Goal: Check status: Check status

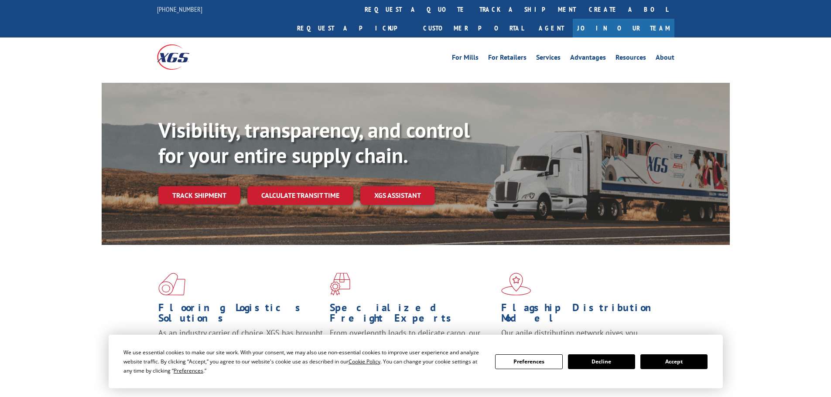
click at [672, 364] on button "Accept" at bounding box center [673, 362] width 67 height 15
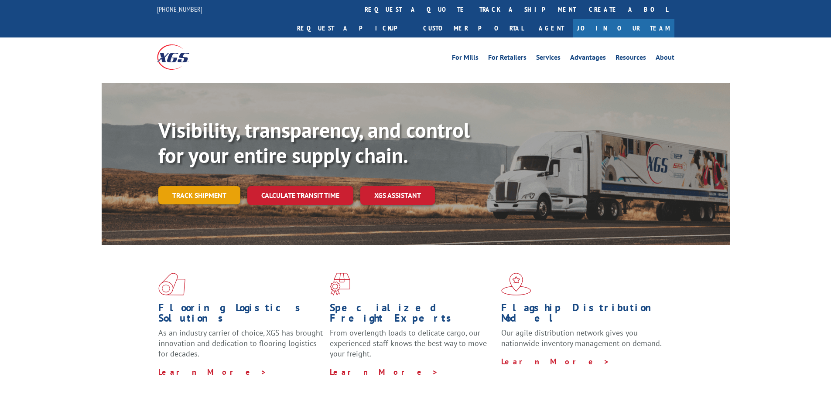
click at [204, 186] on link "Track shipment" at bounding box center [199, 195] width 82 height 18
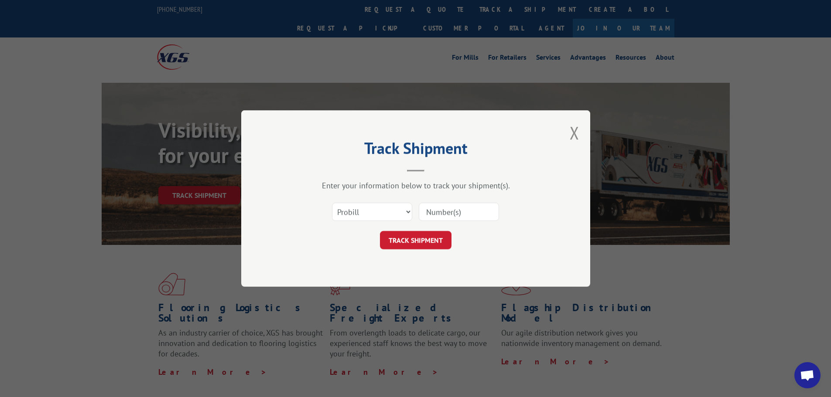
click at [446, 214] on input at bounding box center [459, 212] width 80 height 18
paste input "17523928"
type input "17523928"
click button "TRACK SHIPMENT" at bounding box center [416, 240] width 72 height 18
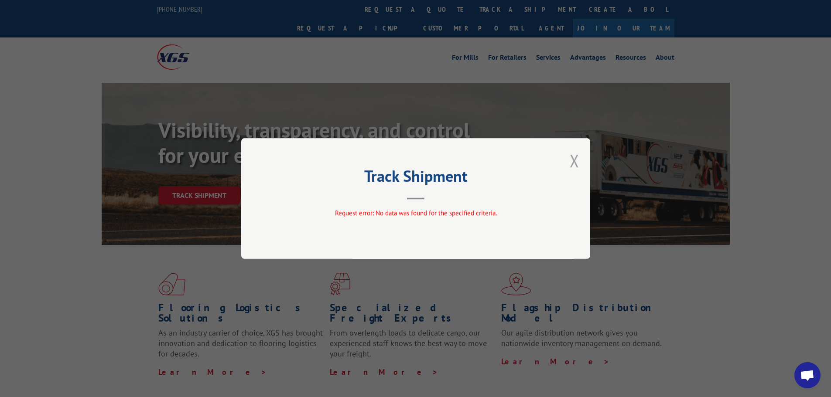
click at [574, 160] on button "Close modal" at bounding box center [575, 160] width 10 height 23
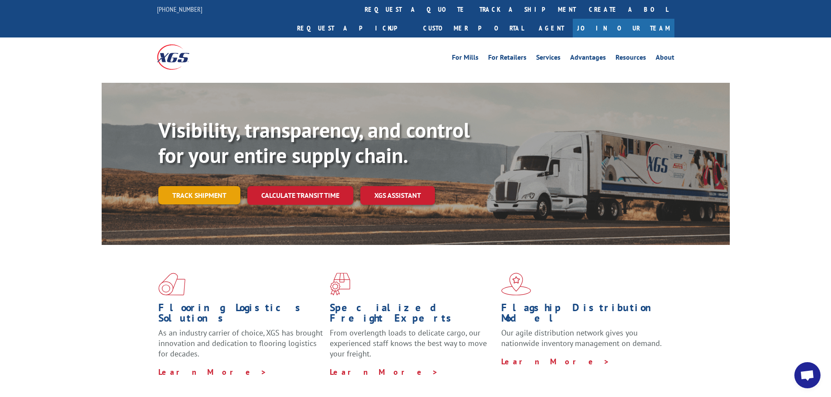
click at [193, 186] on link "Track shipment" at bounding box center [199, 195] width 82 height 18
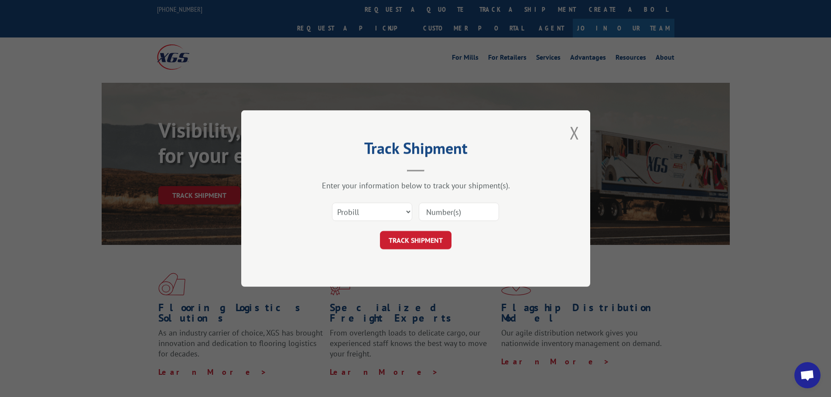
click at [459, 208] on input at bounding box center [459, 212] width 80 height 18
paste input "17523928"
type input "17523928"
click at [434, 235] on button "TRACK SHIPMENT" at bounding box center [416, 240] width 72 height 18
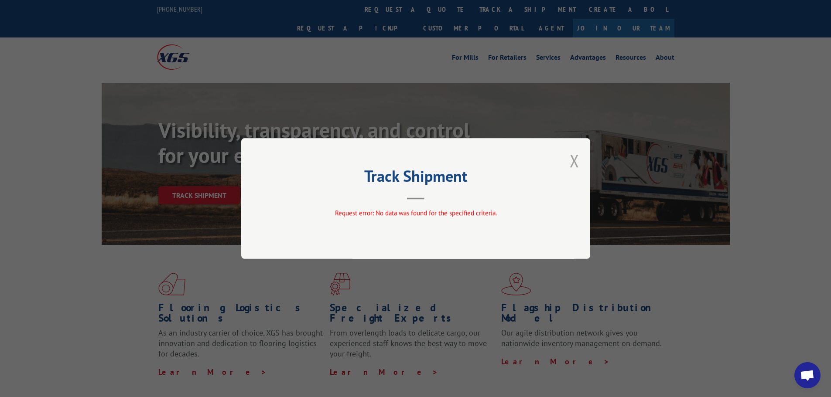
click at [573, 161] on button "Close modal" at bounding box center [575, 160] width 10 height 23
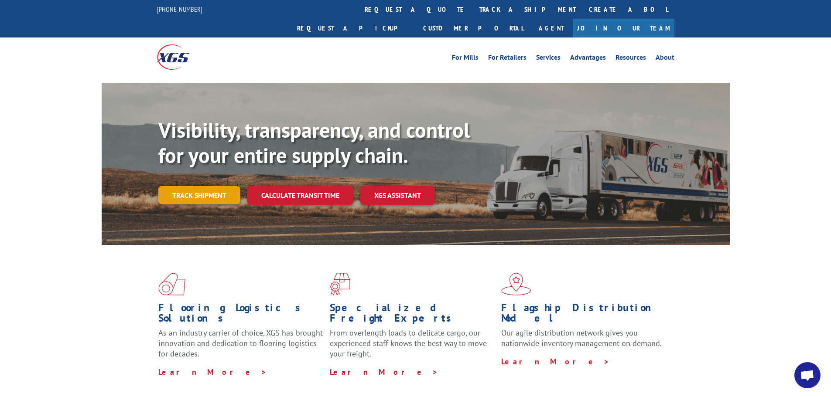
click at [196, 186] on link "Track shipment" at bounding box center [199, 195] width 82 height 18
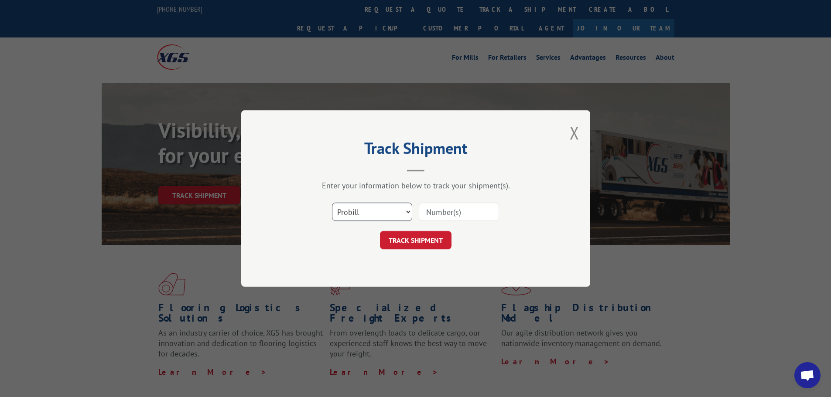
click at [376, 205] on select "Select category... Probill BOL PO" at bounding box center [372, 212] width 80 height 18
select select "bol"
click at [332, 203] on select "Select category... Probill BOL PO" at bounding box center [372, 212] width 80 height 18
paste input "5606524"
type input "5606524"
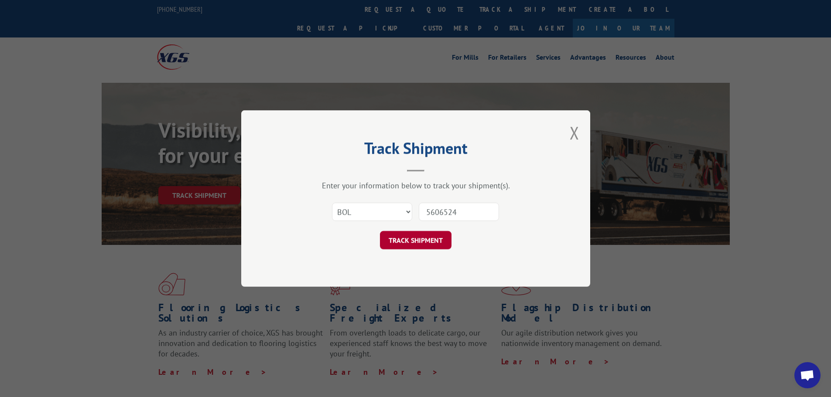
click at [413, 244] on button "TRACK SHIPMENT" at bounding box center [416, 240] width 72 height 18
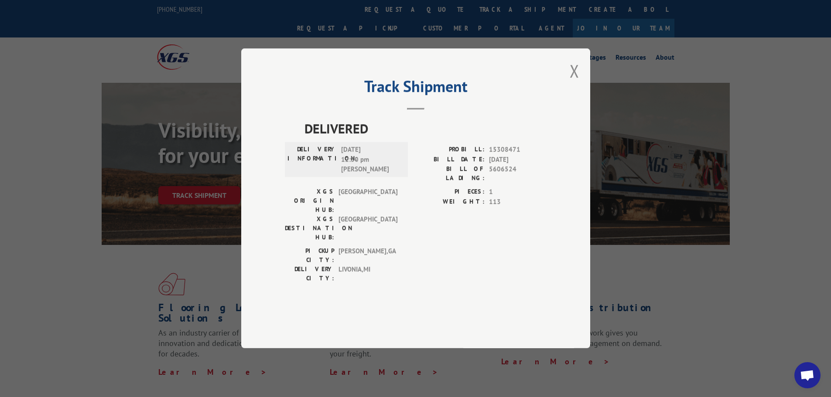
click at [580, 97] on div "Track Shipment DELIVERED DELIVERY INFORMATION: [DATE] 12:30 pm [PERSON_NAME]: 1…" at bounding box center [415, 198] width 349 height 300
click at [572, 82] on button "Close modal" at bounding box center [575, 70] width 10 height 23
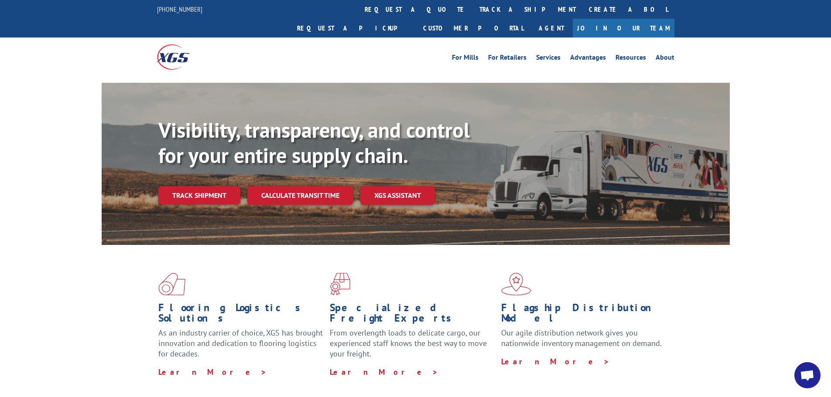
click at [204, 188] on div "Visibility, transparency, and control for your entire supply chain. Track shipm…" at bounding box center [443, 179] width 571 height 122
click at [203, 186] on link "Track shipment" at bounding box center [199, 195] width 82 height 18
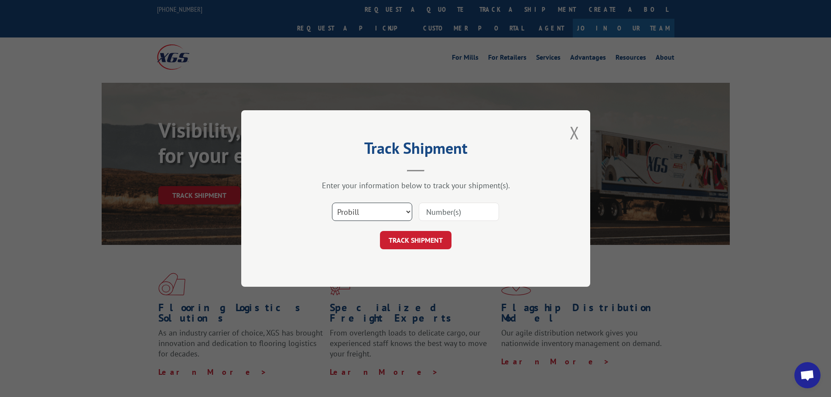
click at [386, 212] on select "Select category... Probill BOL PO" at bounding box center [372, 212] width 80 height 18
select select "po"
click at [332, 203] on select "Select category... Probill BOL PO" at bounding box center [372, 212] width 80 height 18
click at [453, 211] on input at bounding box center [459, 212] width 80 height 18
paste input "72543479"
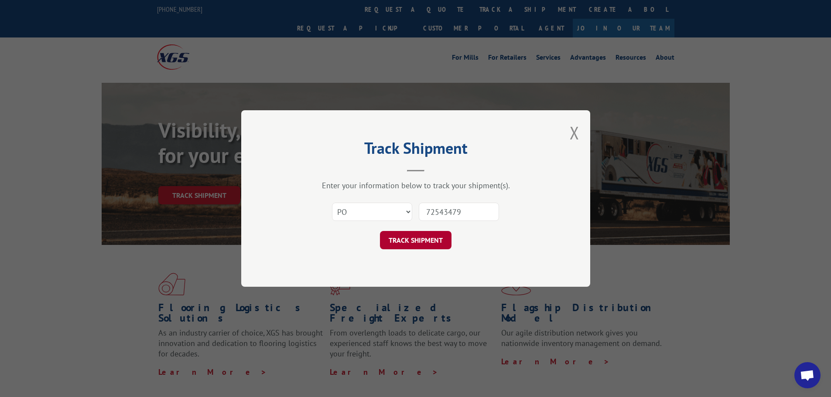
type input "72543479"
click at [434, 233] on button "TRACK SHIPMENT" at bounding box center [416, 240] width 72 height 18
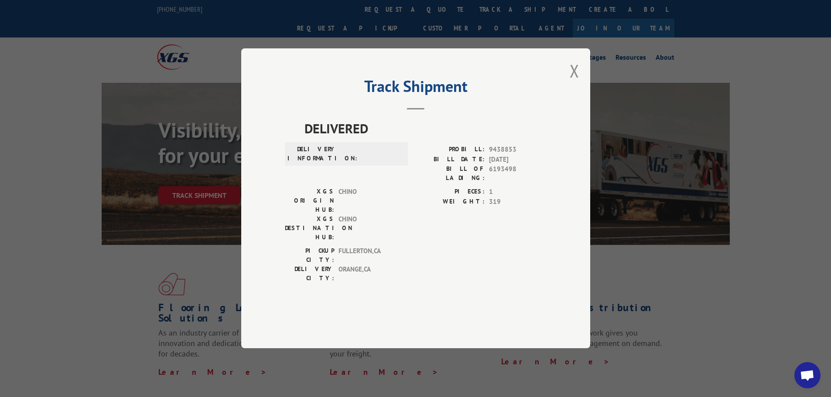
click at [567, 95] on div "Track Shipment DELIVERED DELIVERY INFORMATION: PROBILL: 9438853 BILL DATE: [DAT…" at bounding box center [415, 198] width 349 height 300
click at [577, 82] on button "Close modal" at bounding box center [575, 70] width 10 height 23
